Goal: Transaction & Acquisition: Purchase product/service

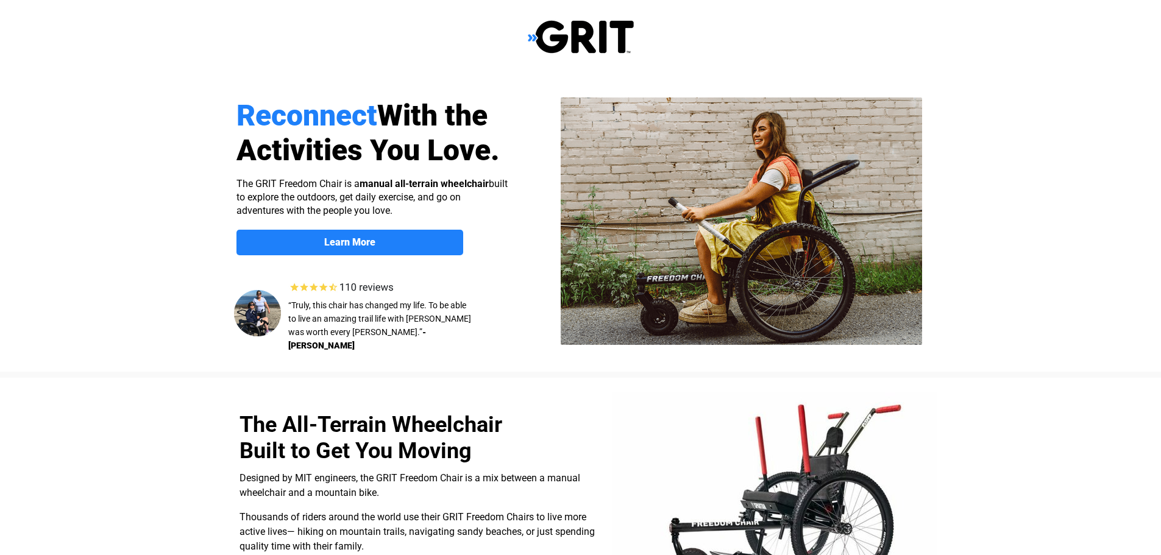
select select "US"
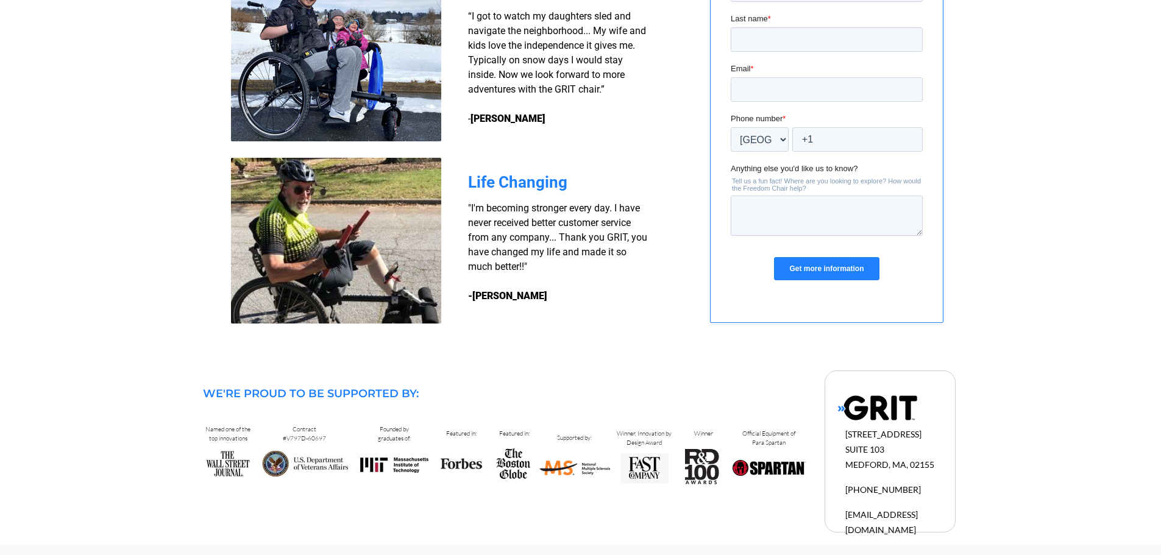
scroll to position [1045, 0]
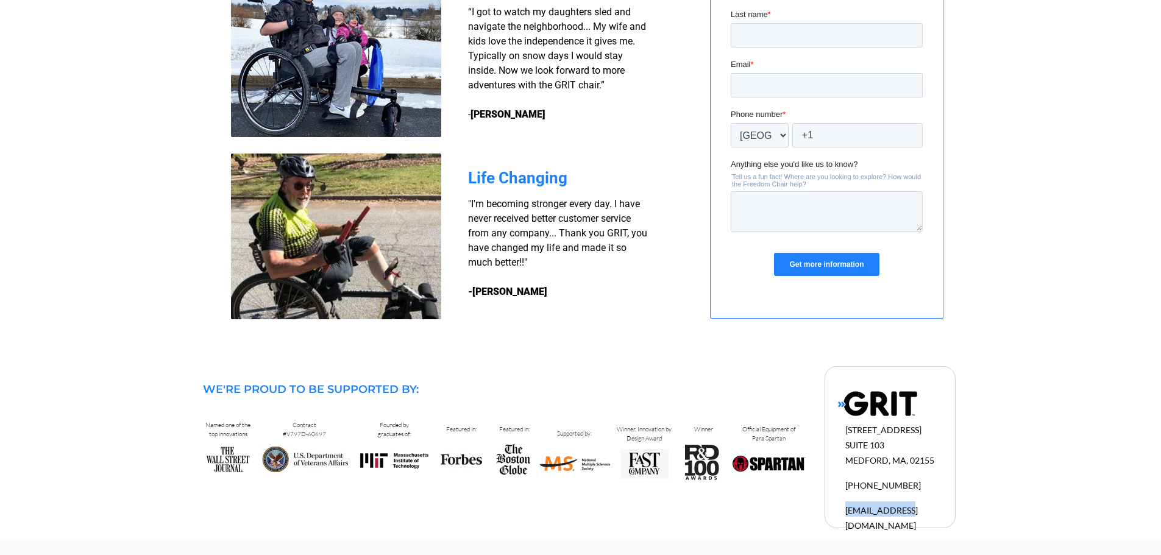
drag, startPoint x: 908, startPoint y: 513, endPoint x: 846, endPoint y: 511, distance: 62.8
click at [846, 511] on h2 "info@gogrit.us" at bounding box center [902, 516] width 115 height 30
copy span "info@gogrit.us"
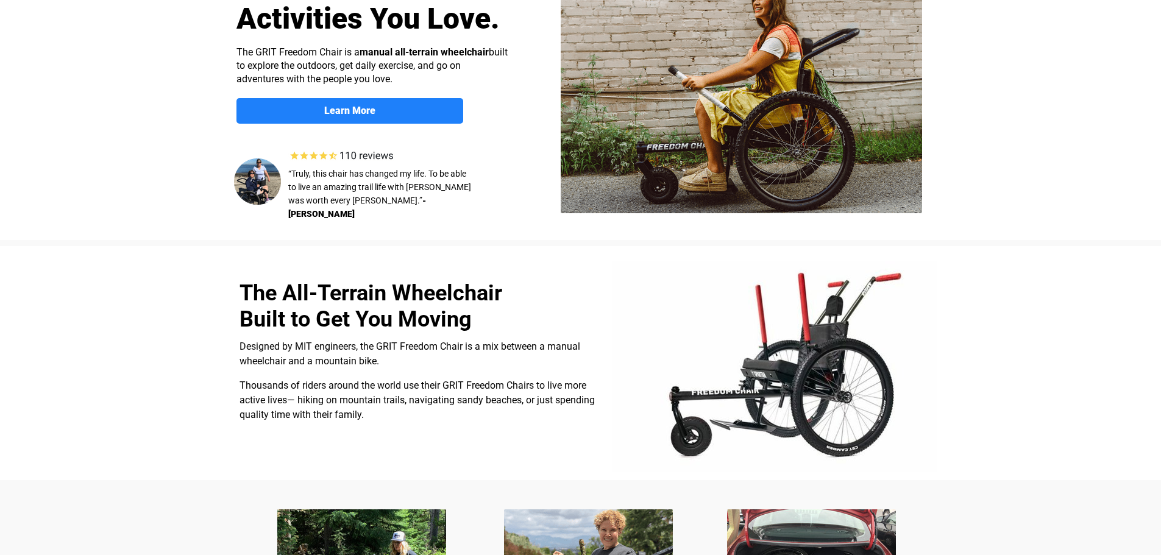
scroll to position [0, 0]
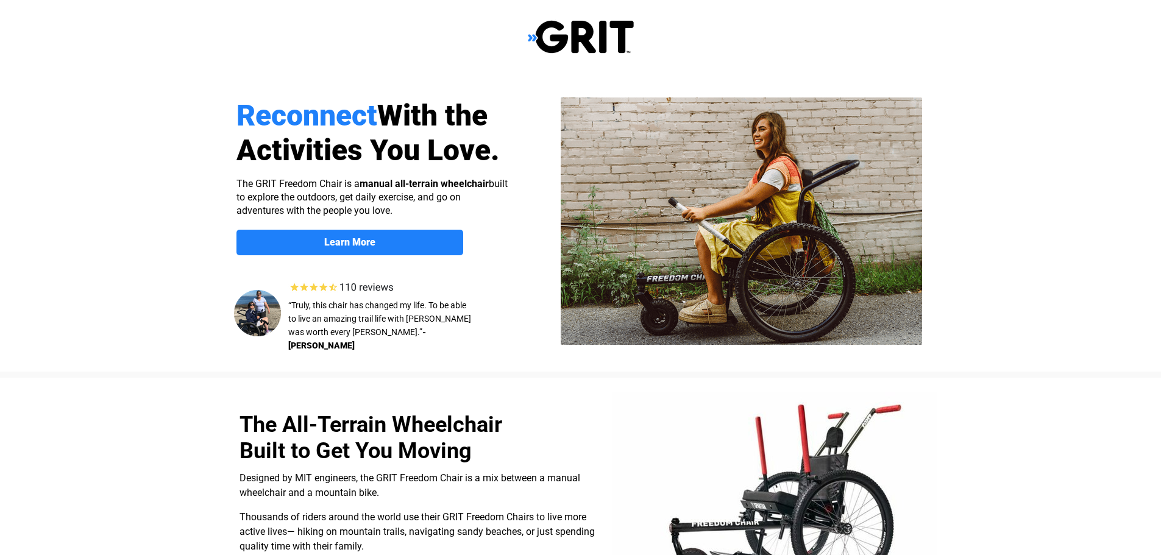
click at [589, 32] on img at bounding box center [581, 36] width 106 height 35
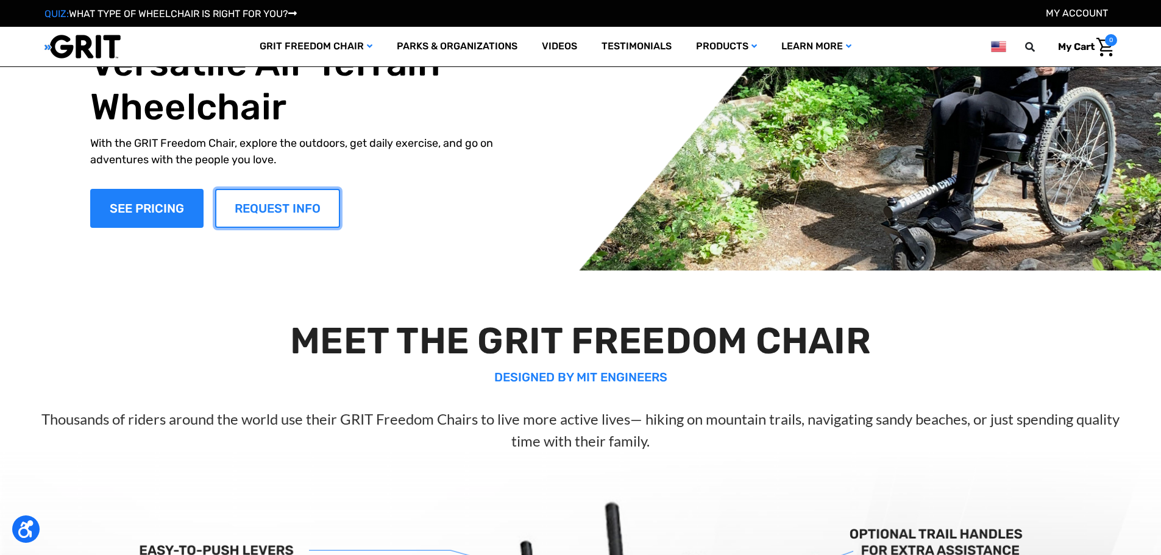
click at [285, 204] on link "REQUEST INFO" at bounding box center [277, 208] width 125 height 39
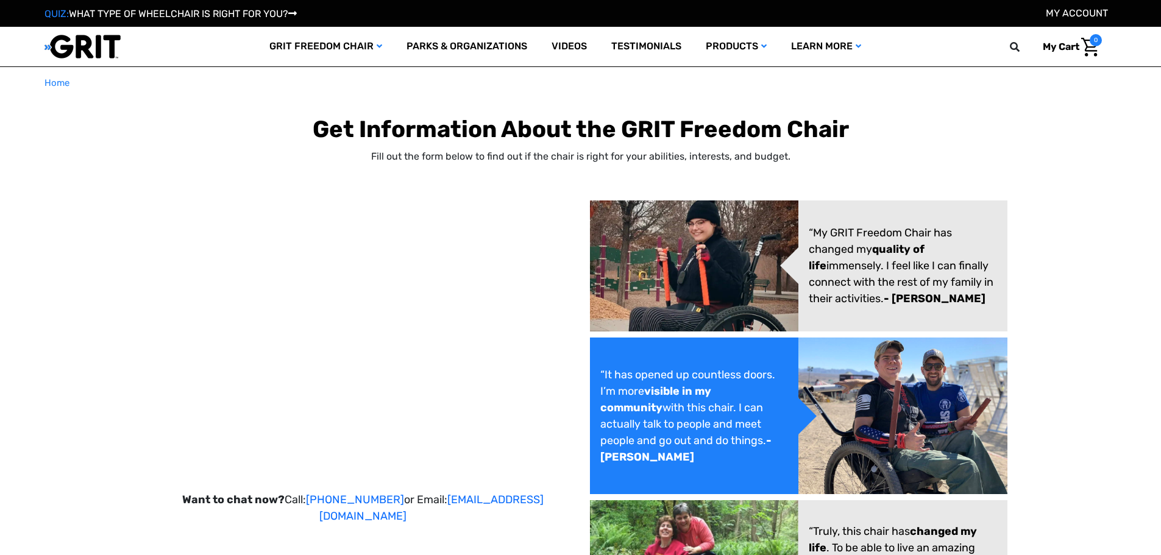
select select "US"
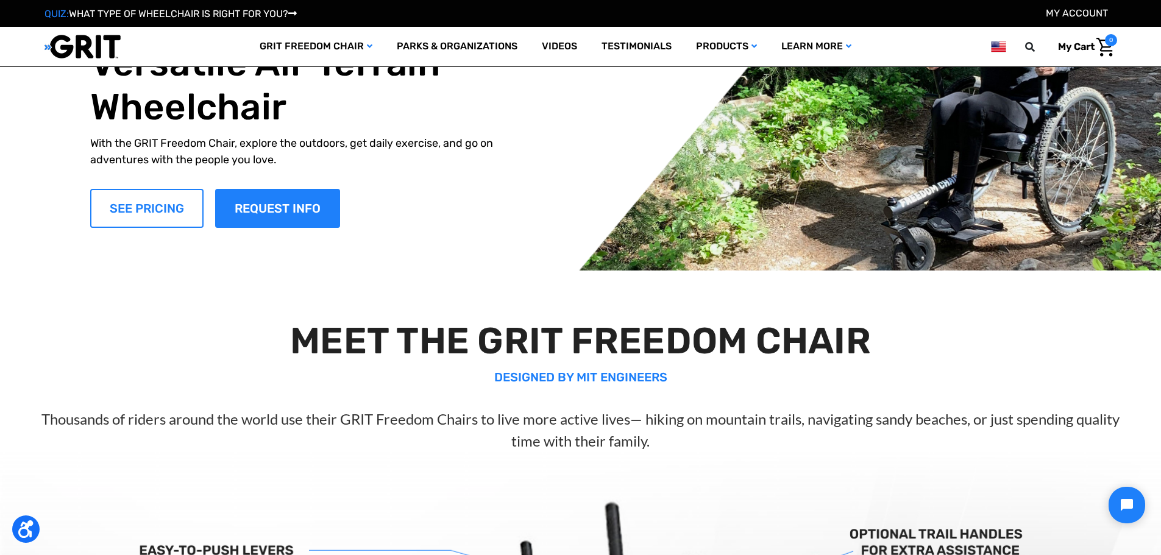
click at [138, 208] on link "SEE PRICING" at bounding box center [146, 208] width 113 height 39
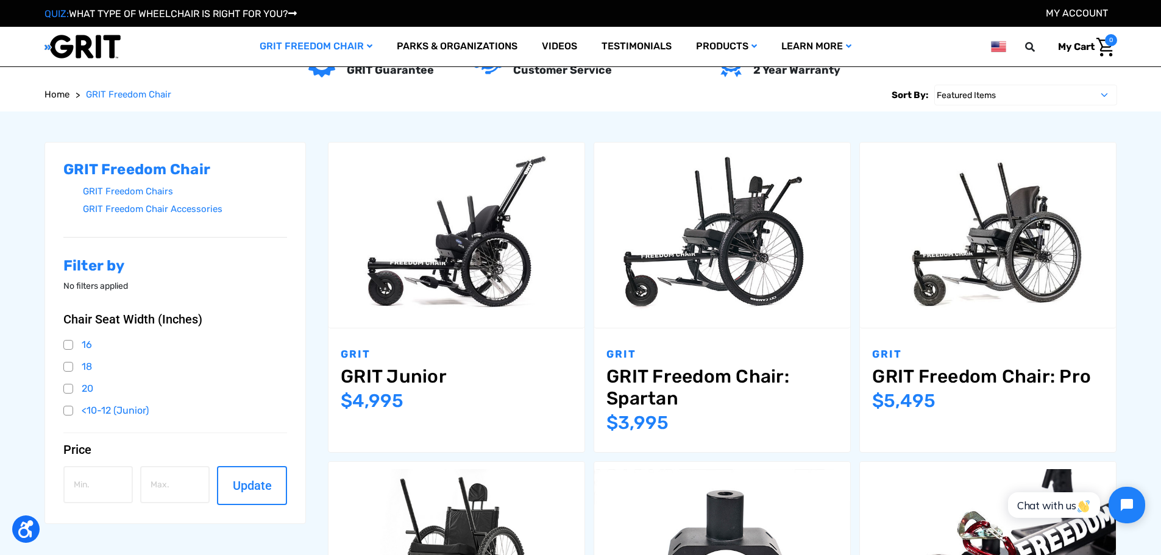
scroll to position [183, 0]
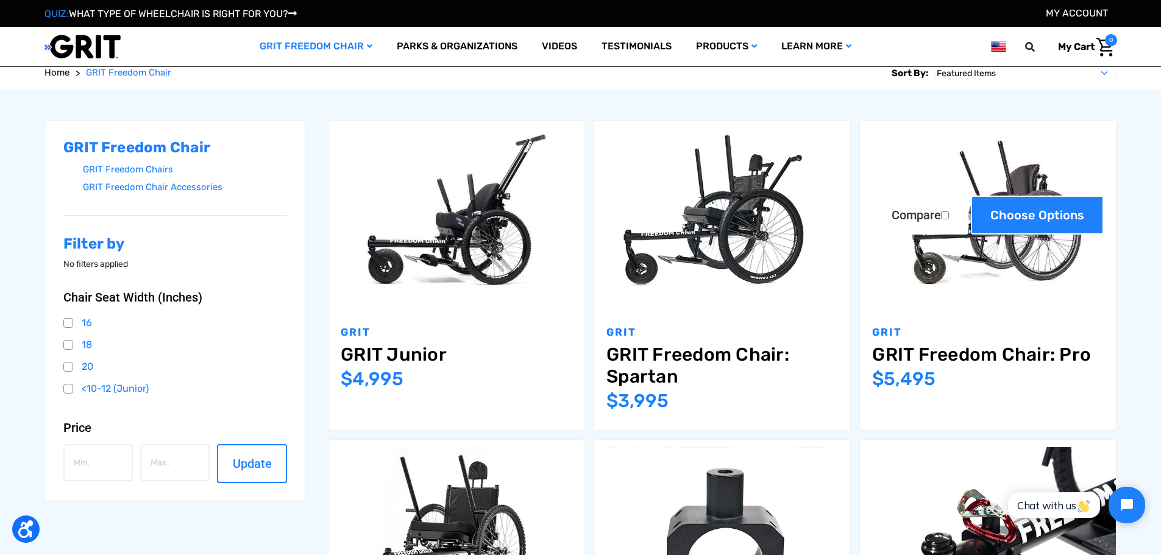
click at [1033, 210] on link "Choose Options" at bounding box center [1036, 215] width 133 height 39
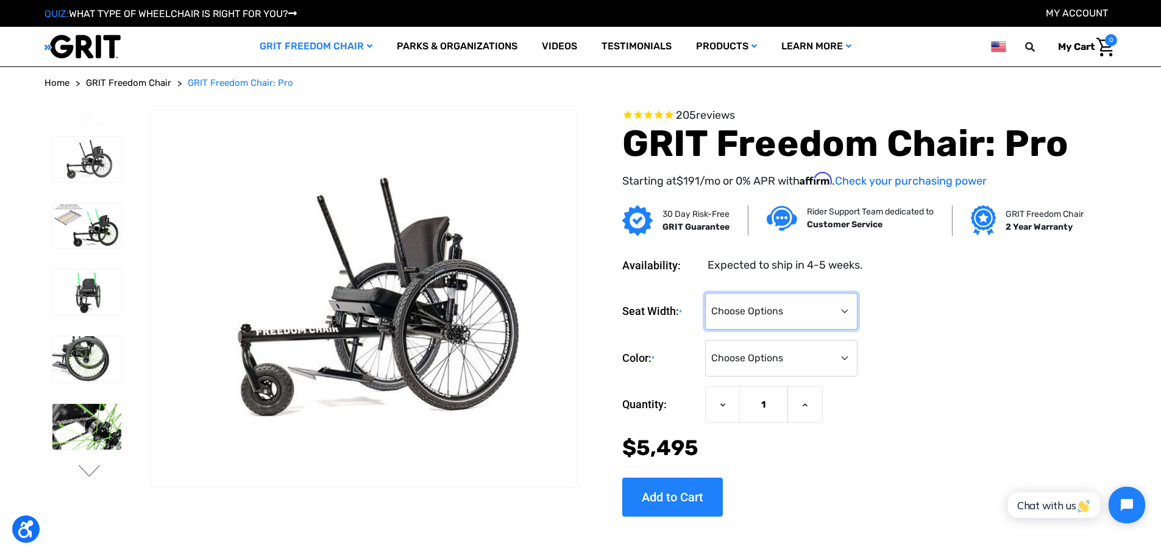
click at [808, 312] on select "Choose Options 16" 18" 20"" at bounding box center [781, 311] width 152 height 37
select select "326"
click at [705, 293] on select "Choose Options 16" 18" 20"" at bounding box center [781, 311] width 152 height 37
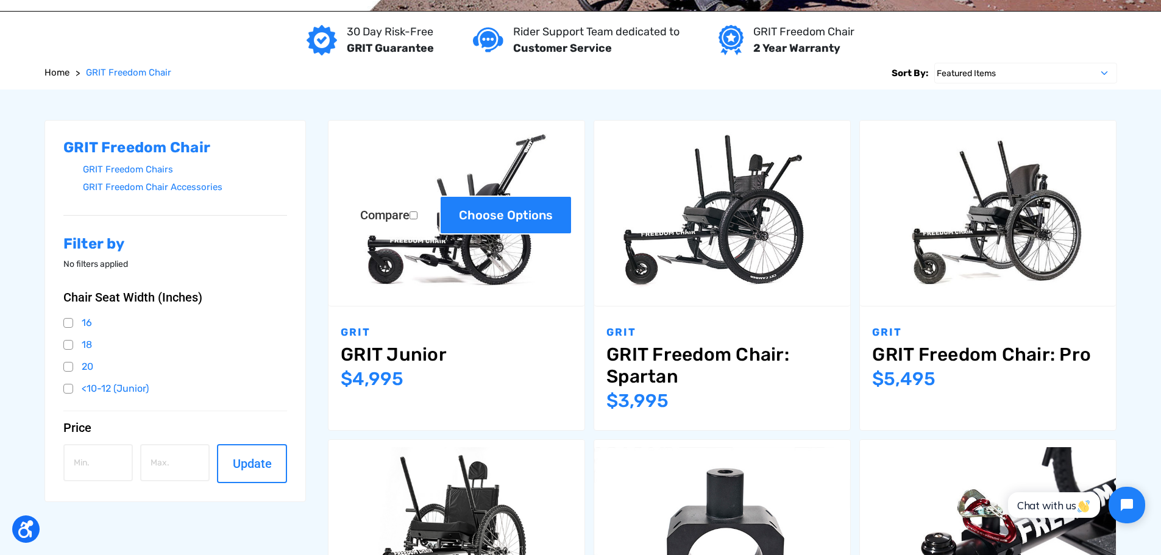
click at [495, 204] on link "Choose Options" at bounding box center [505, 215] width 133 height 39
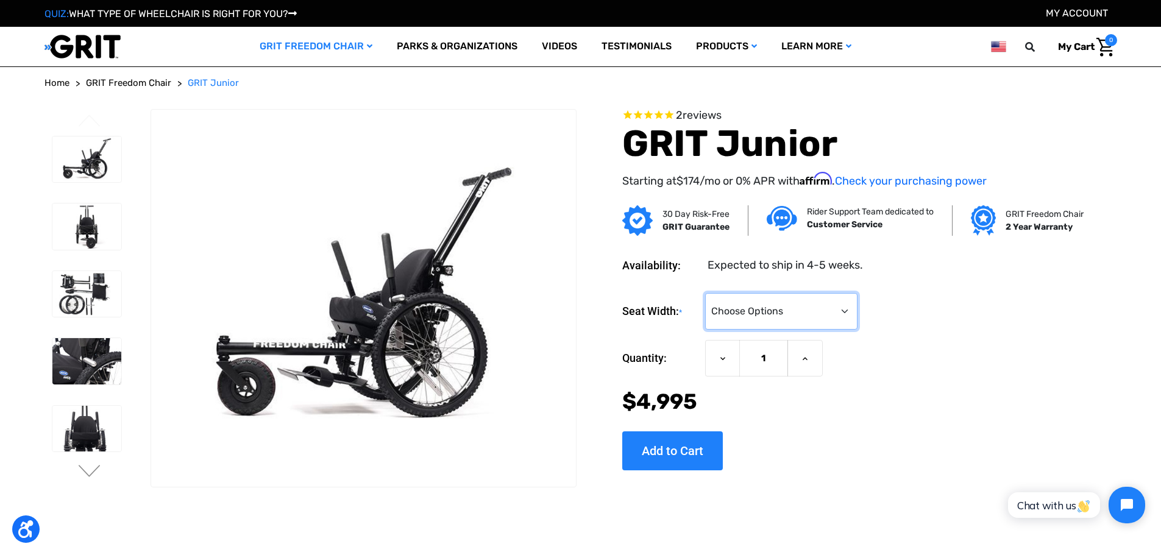
click at [842, 313] on select "Choose Options <10" 11-12"" at bounding box center [781, 311] width 152 height 37
